Goal: Task Accomplishment & Management: Manage account settings

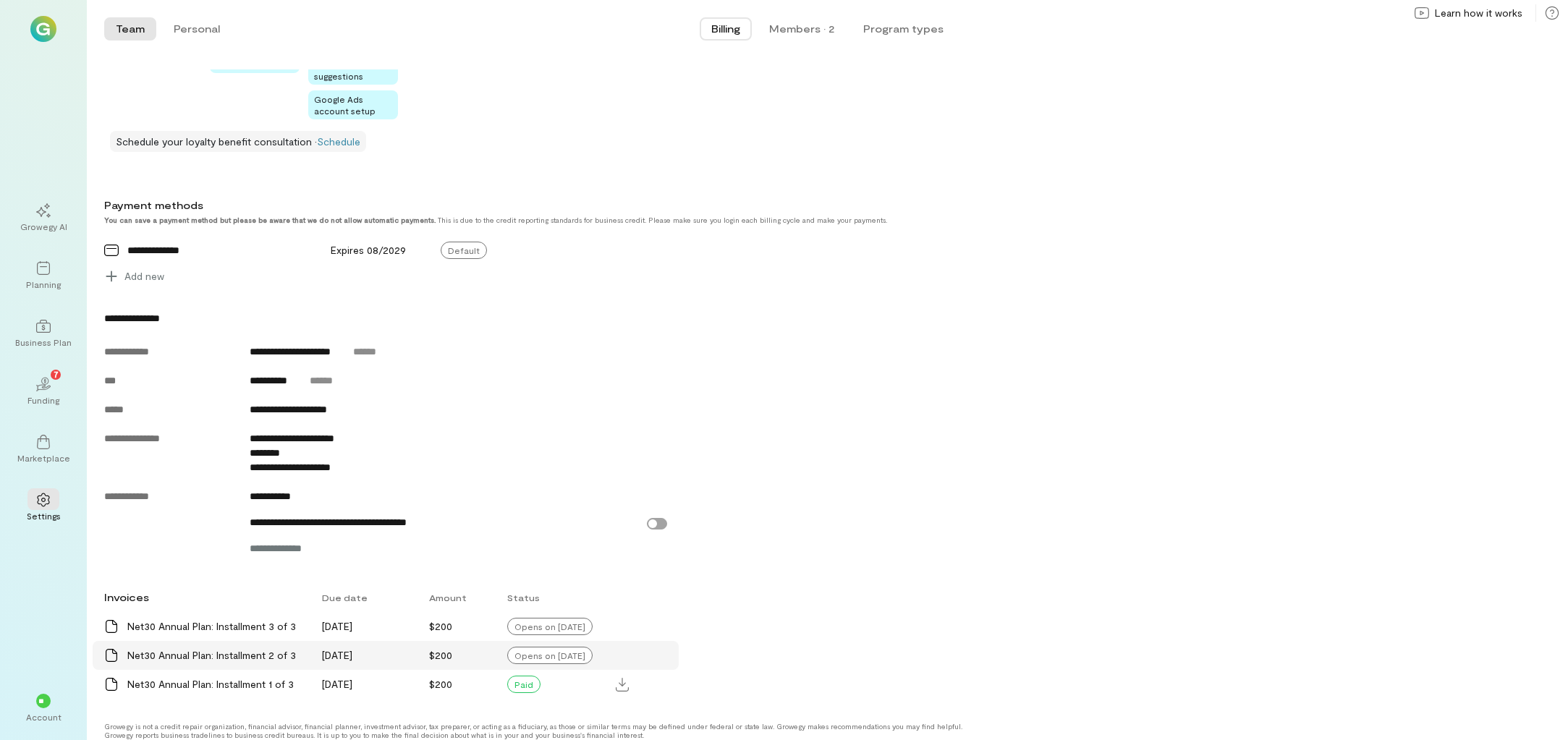
scroll to position [471, 0]
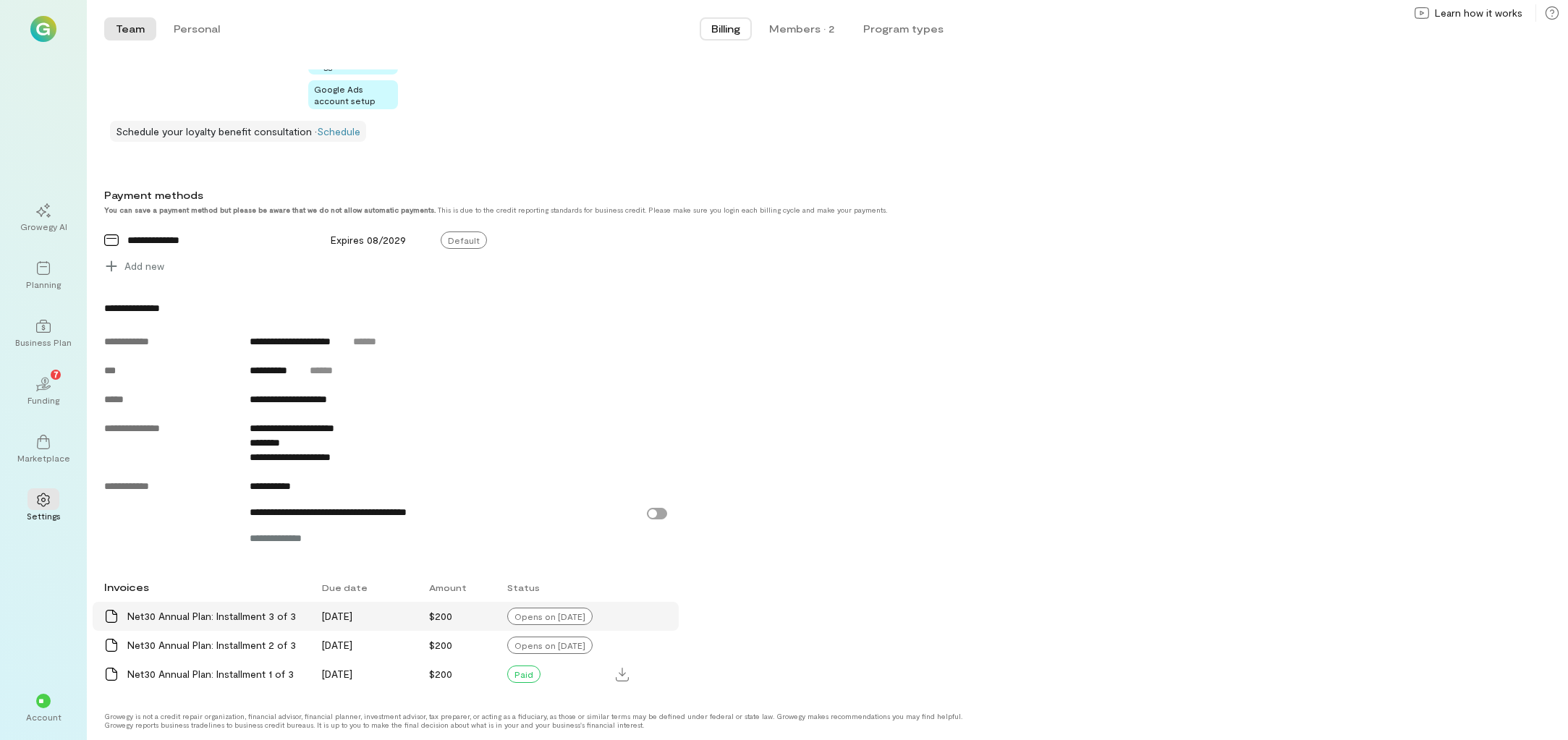
scroll to position [471, 0]
click at [549, 641] on div "Opens on [DATE]" at bounding box center [549, 645] width 85 height 18
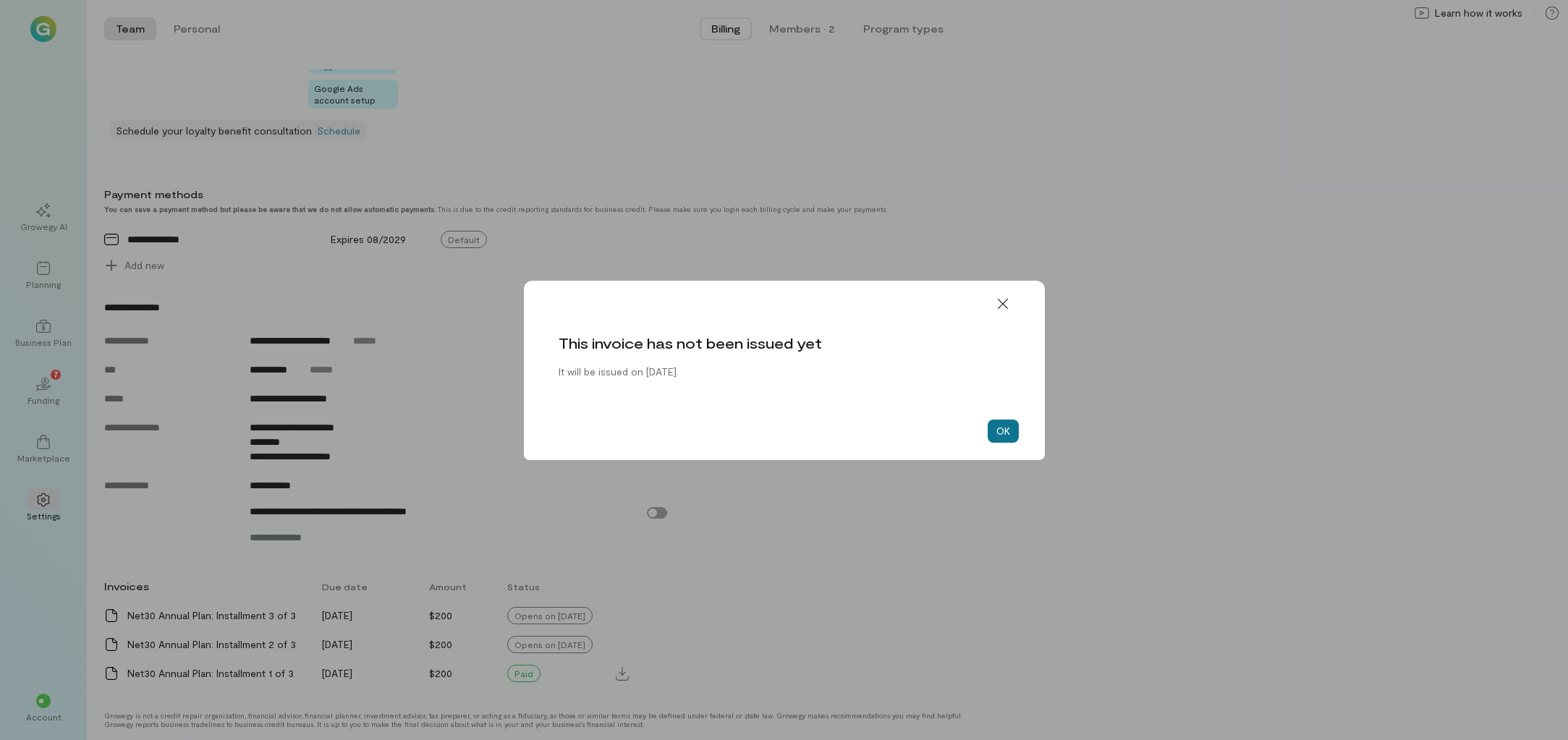
click at [1008, 429] on button "OK" at bounding box center [1003, 431] width 31 height 23
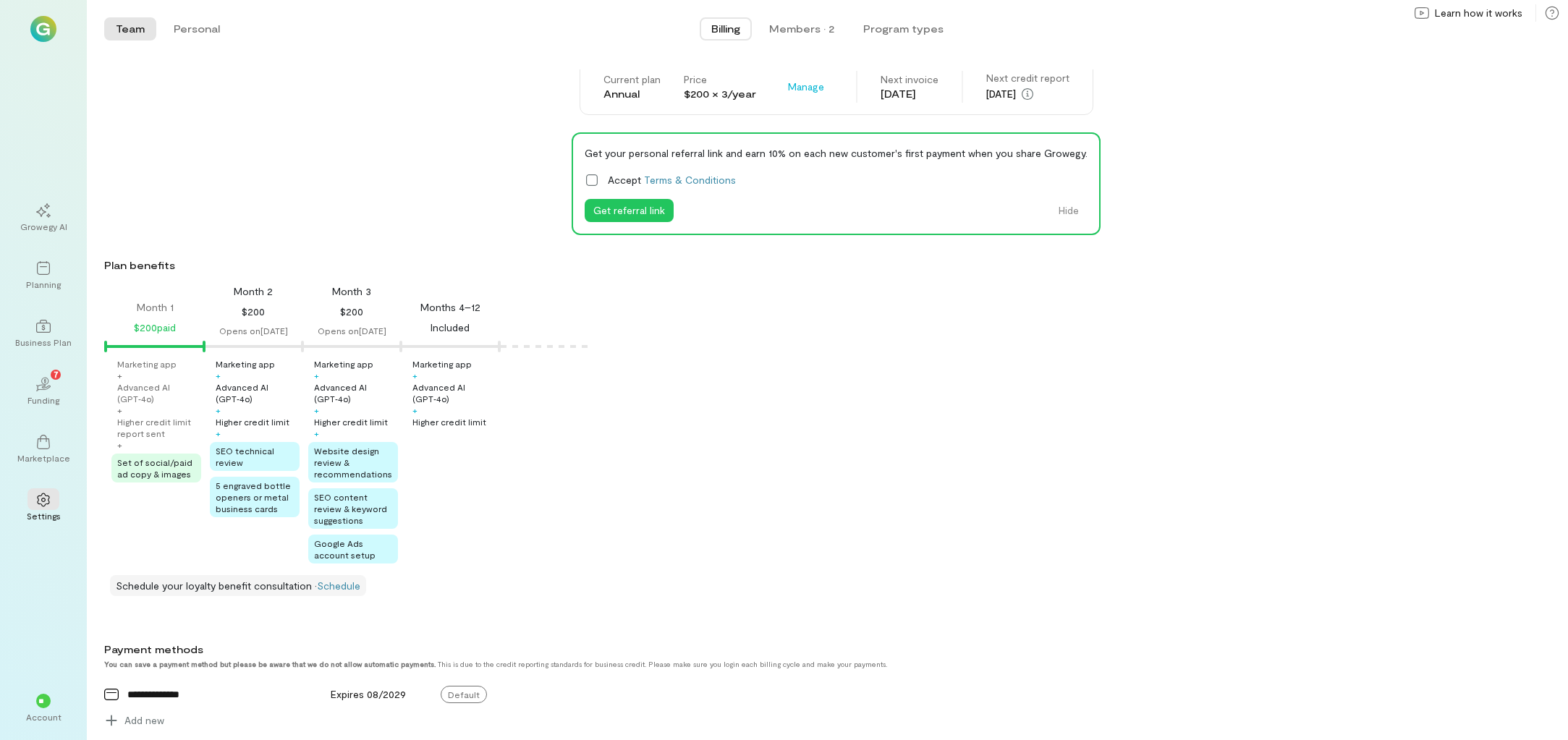
scroll to position [0, 0]
